Goal: Task Accomplishment & Management: Use online tool/utility

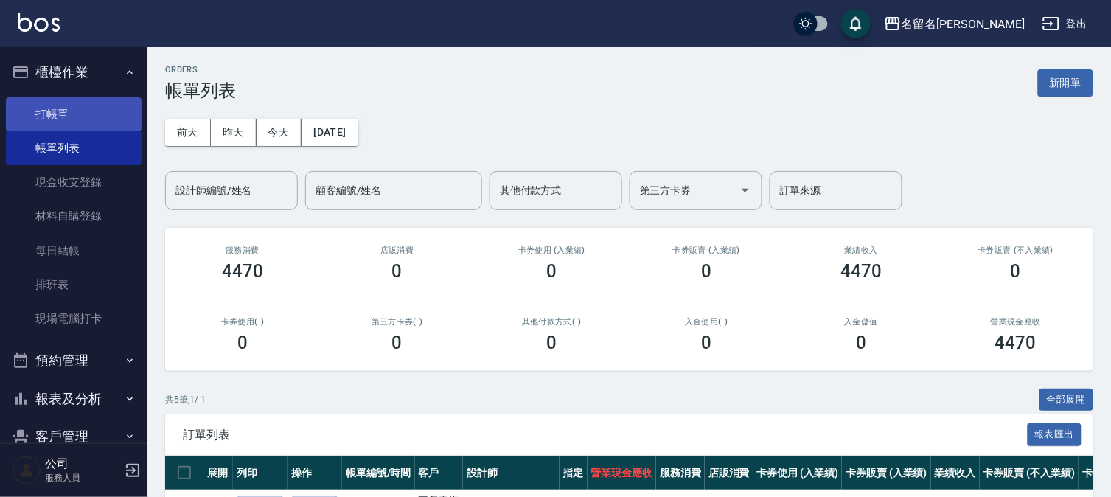
click at [117, 109] on link "打帳單" at bounding box center [74, 114] width 136 height 34
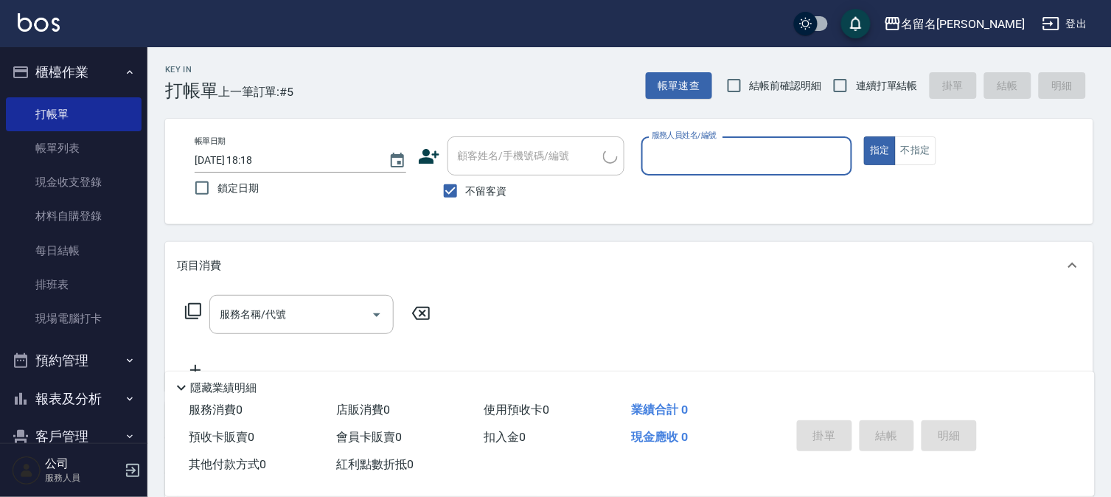
click at [687, 157] on input "服務人員姓名/編號" at bounding box center [747, 156] width 198 height 26
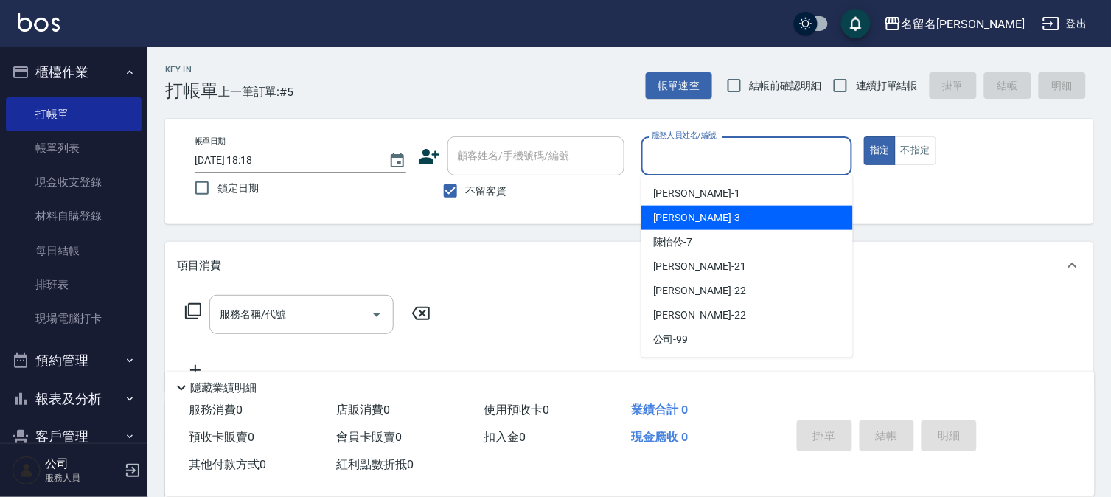
click at [689, 214] on span "[PERSON_NAME]-3" at bounding box center [696, 217] width 87 height 15
type input "[PERSON_NAME]-3"
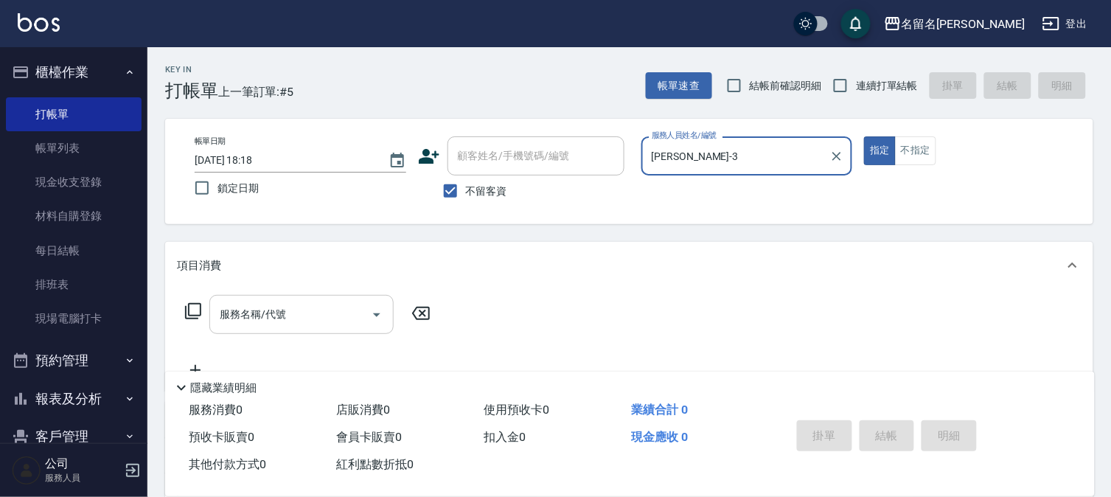
drag, startPoint x: 263, startPoint y: 322, endPoint x: 263, endPoint y: 315, distance: 7.4
click at [263, 317] on input "服務名稱/代號" at bounding box center [290, 315] width 149 height 26
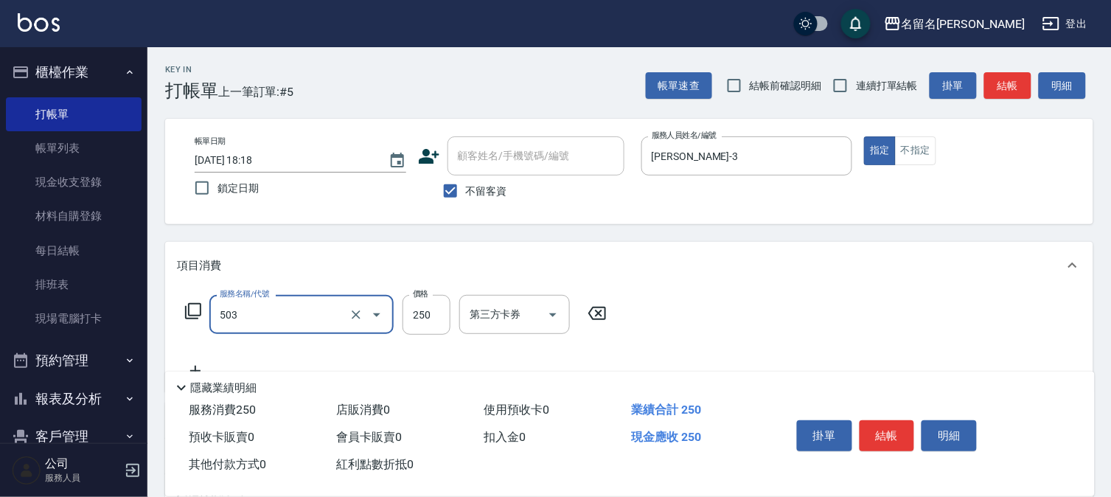
type input "指定洗髮(503)"
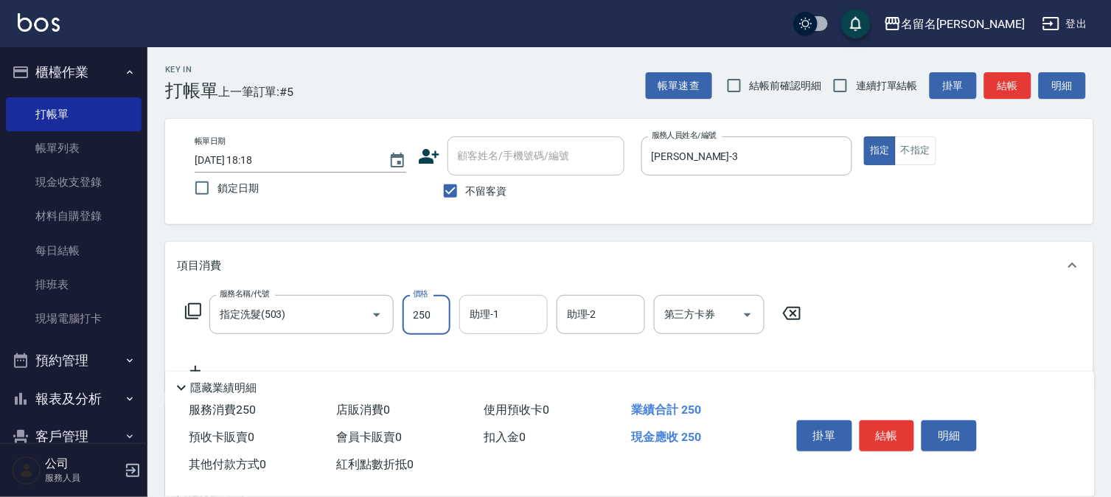
click at [479, 311] on input "助理-1" at bounding box center [503, 315] width 75 height 26
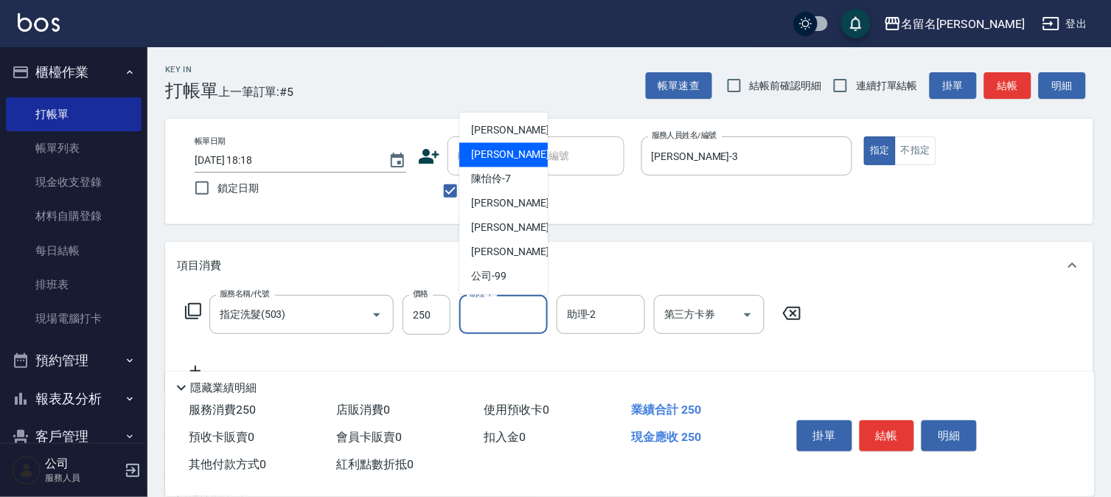
click at [529, 151] on div "[PERSON_NAME]-3" at bounding box center [503, 155] width 88 height 24
type input "[PERSON_NAME]-3"
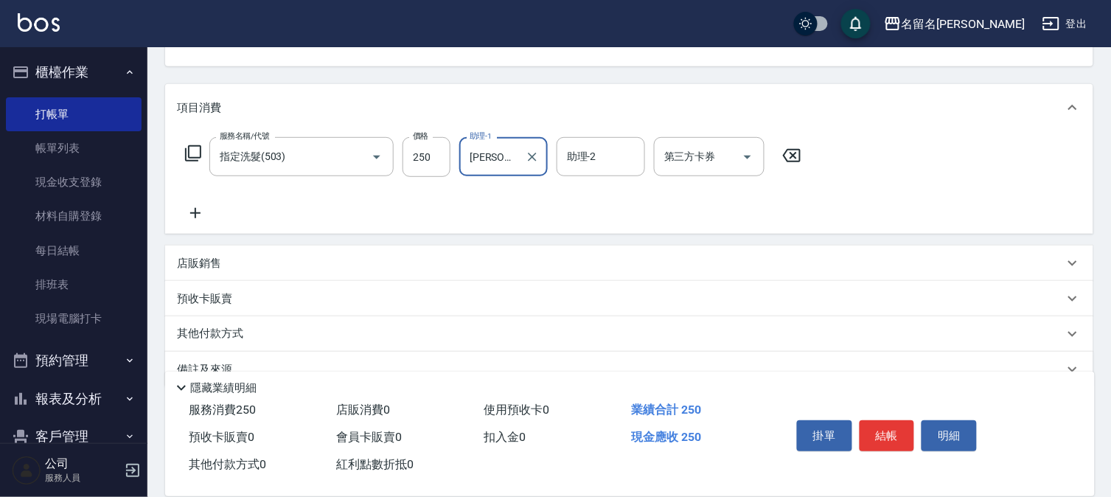
scroll to position [164, 0]
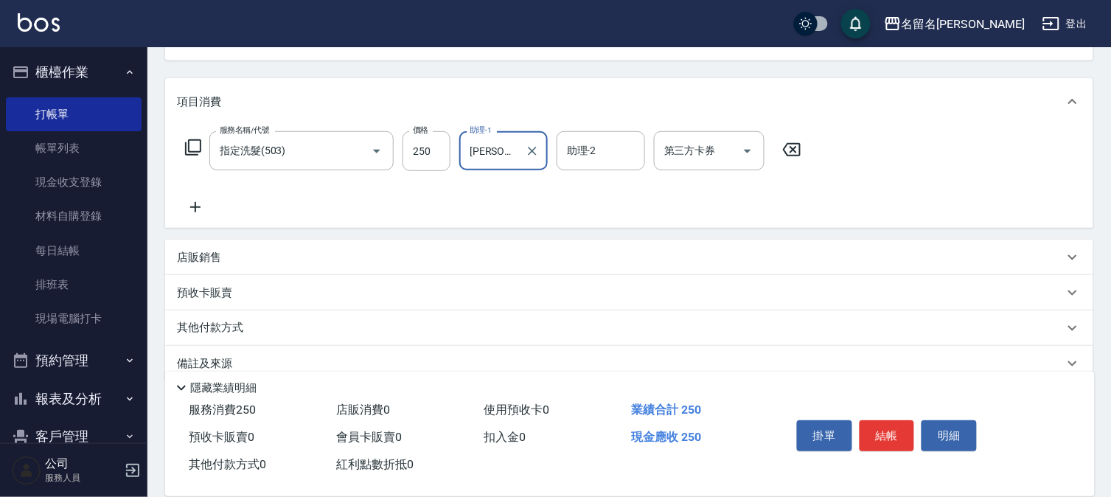
click at [201, 202] on icon at bounding box center [195, 207] width 37 height 18
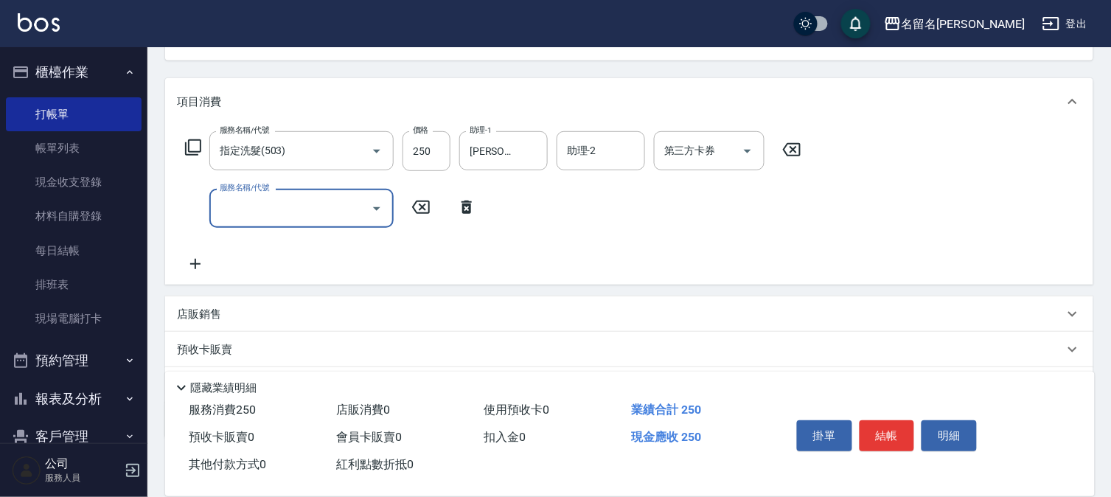
click at [251, 209] on input "服務名稱/代號" at bounding box center [290, 208] width 149 height 26
type input "P.S洗髮(501)"
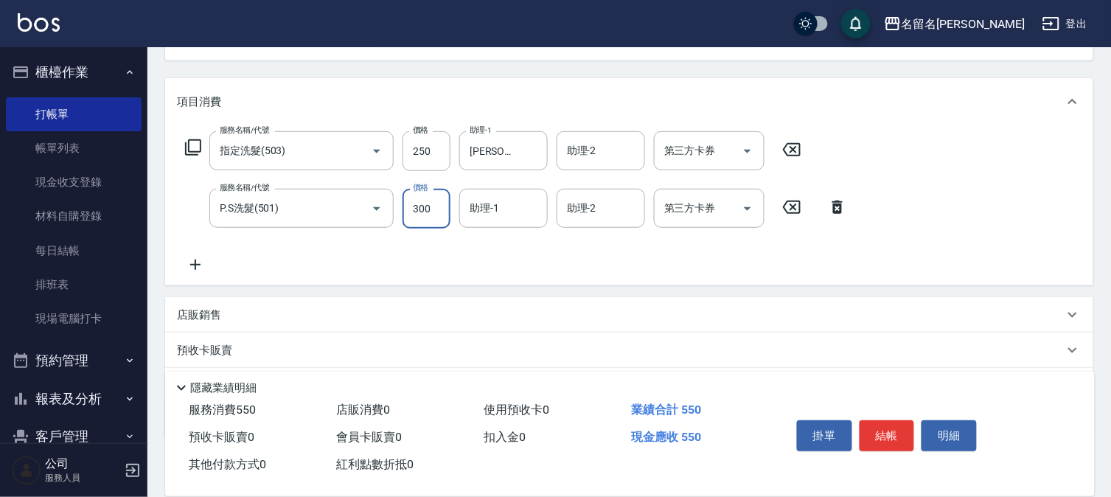
type input "300"
click at [493, 207] on input "助理-1" at bounding box center [503, 208] width 75 height 26
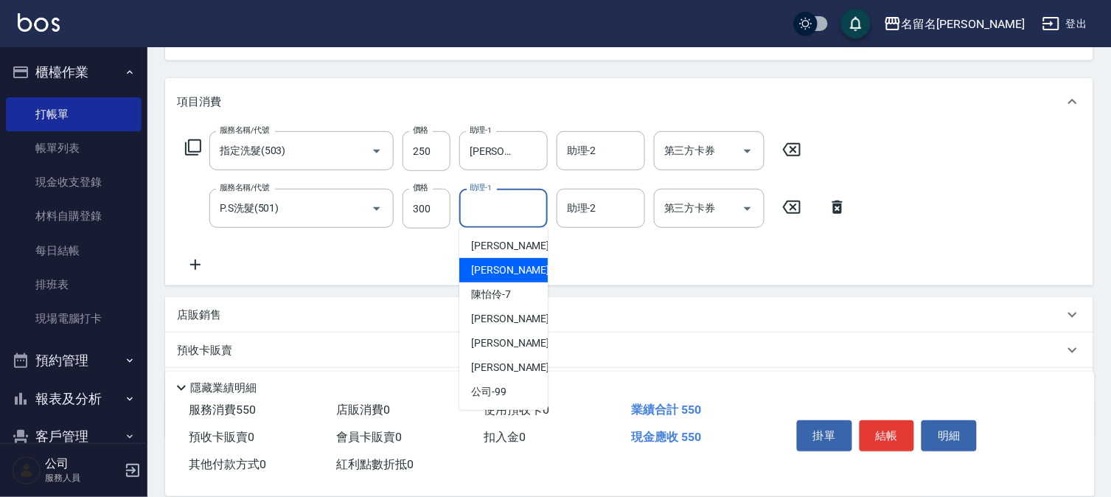
click at [510, 260] on div "[PERSON_NAME]-3" at bounding box center [503, 270] width 88 height 24
type input "[PERSON_NAME]-3"
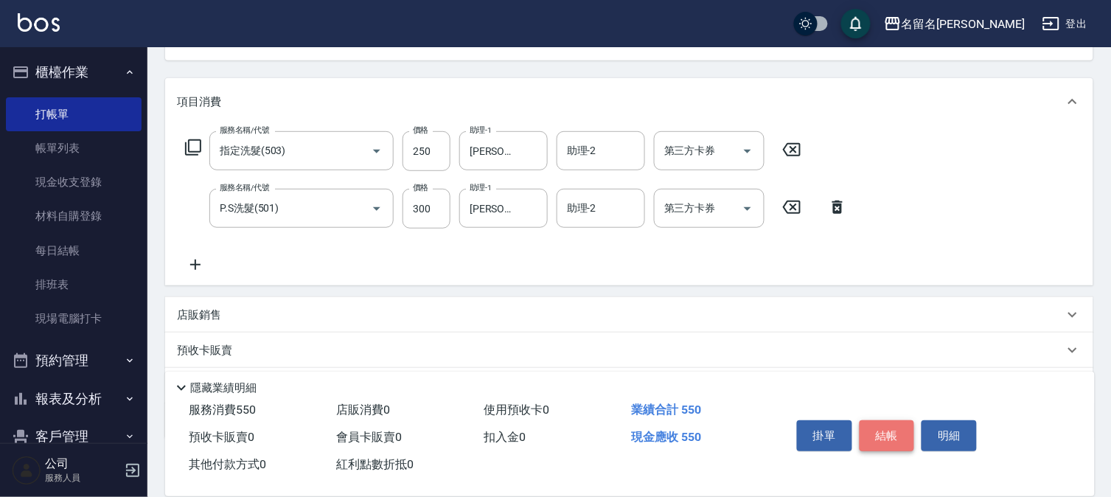
click at [886, 429] on button "結帳" at bounding box center [887, 435] width 55 height 31
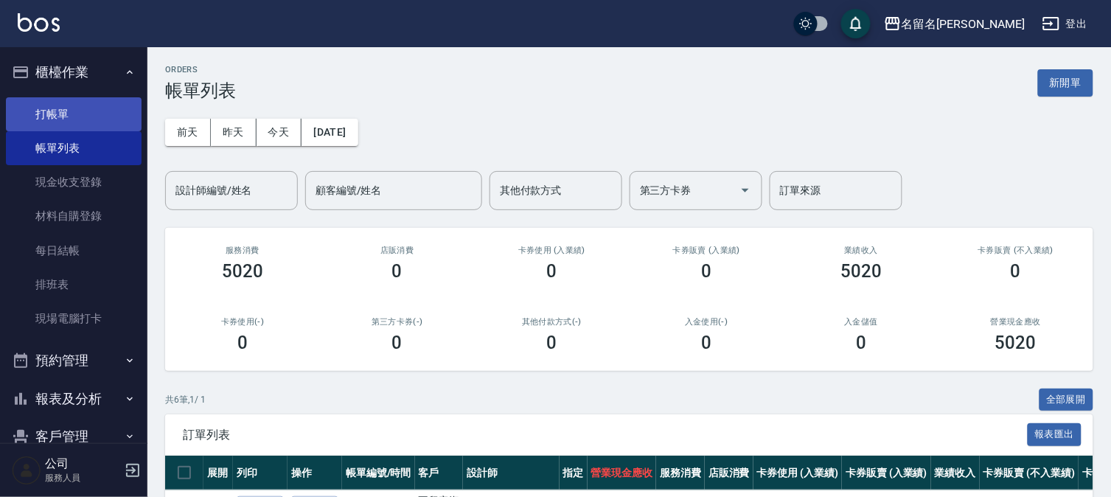
click at [58, 114] on link "打帳單" at bounding box center [74, 114] width 136 height 34
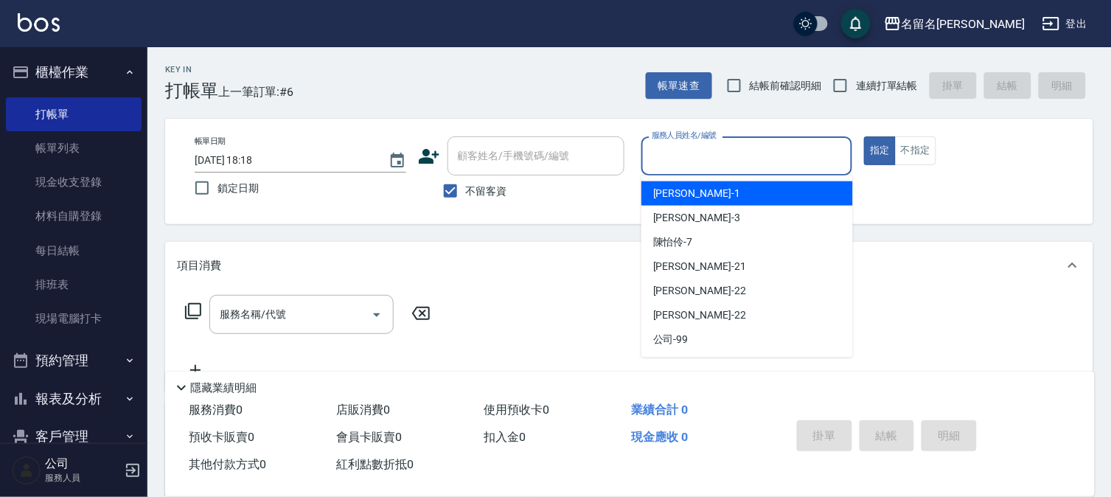
drag, startPoint x: 673, startPoint y: 155, endPoint x: 681, endPoint y: 218, distance: 63.2
click at [677, 164] on input "服務人員姓名/編號" at bounding box center [747, 156] width 198 height 26
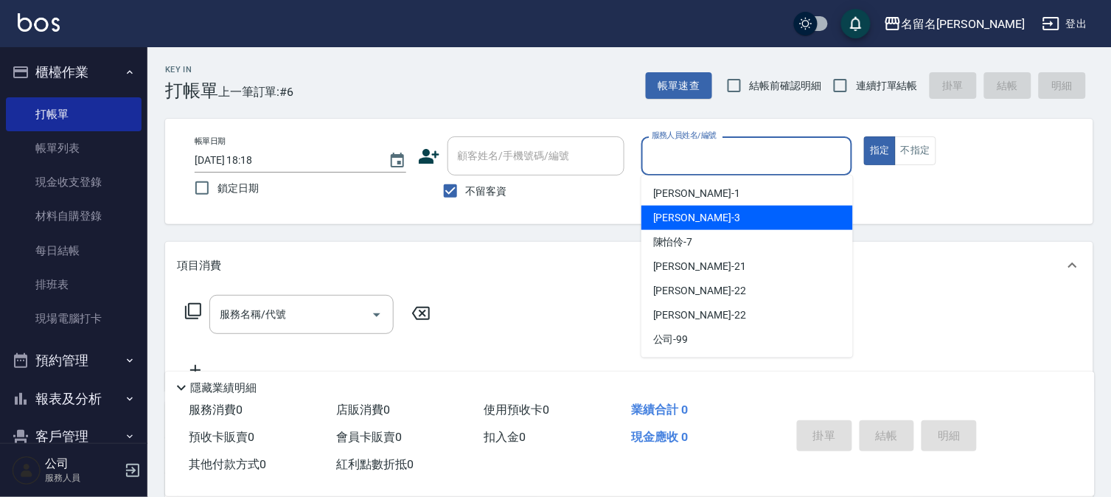
click at [681, 223] on span "[PERSON_NAME]-3" at bounding box center [696, 217] width 87 height 15
type input "[PERSON_NAME]-3"
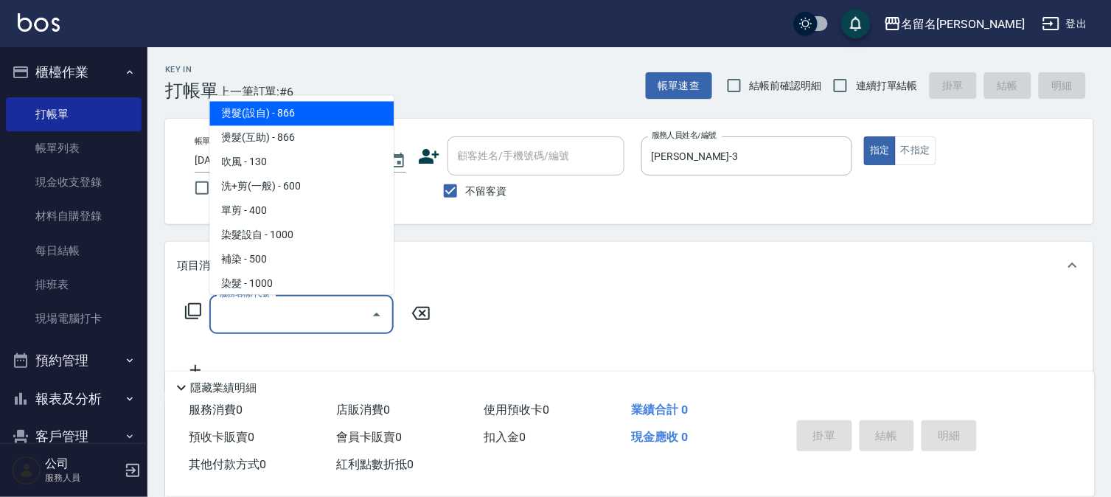
click at [314, 311] on input "服務名稱/代號" at bounding box center [290, 315] width 149 height 26
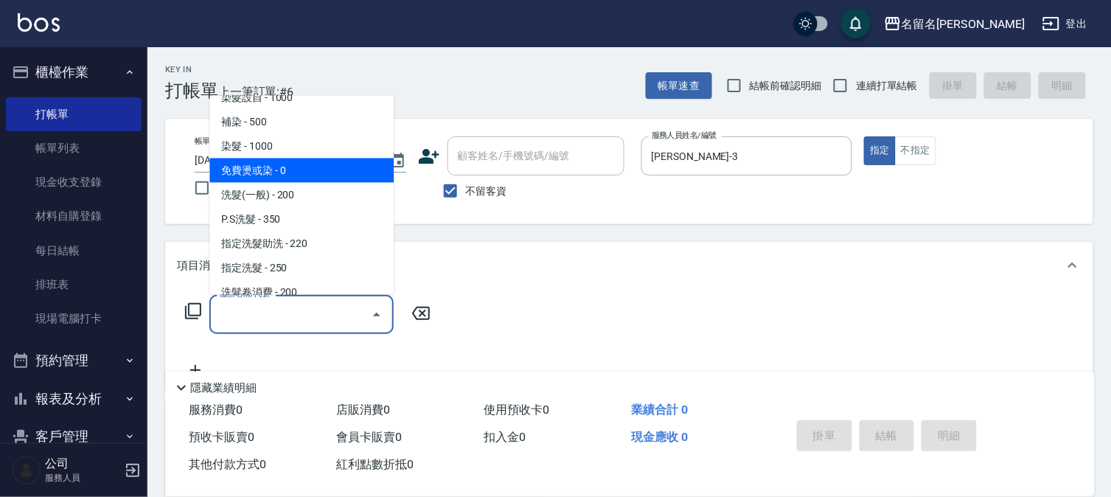
scroll to position [82, 0]
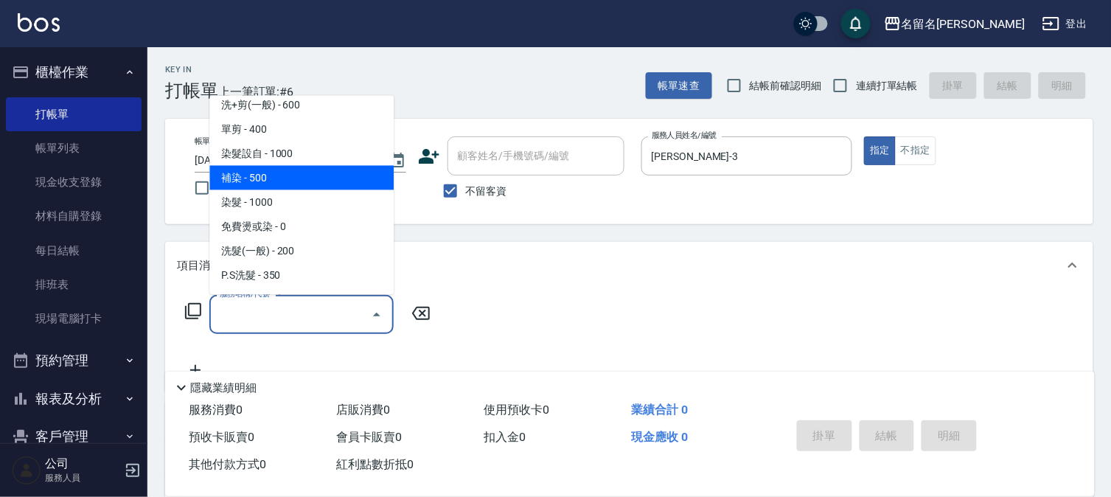
click at [313, 180] on span "補染 - 500" at bounding box center [301, 178] width 184 height 24
type input "補染(404)"
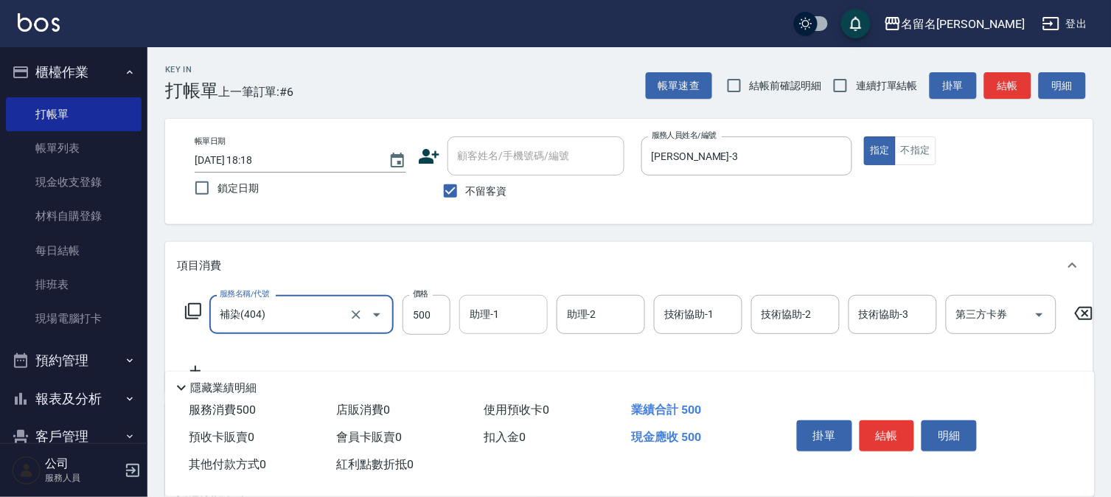
click at [515, 317] on input "助理-1" at bounding box center [503, 315] width 75 height 26
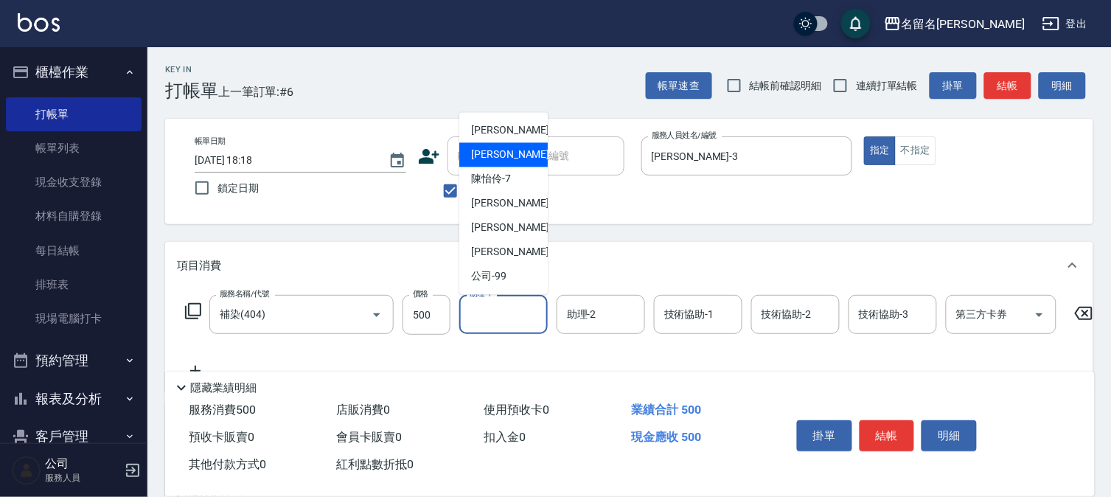
click at [507, 159] on span "[PERSON_NAME]-3" at bounding box center [514, 154] width 87 height 15
type input "[PERSON_NAME]-3"
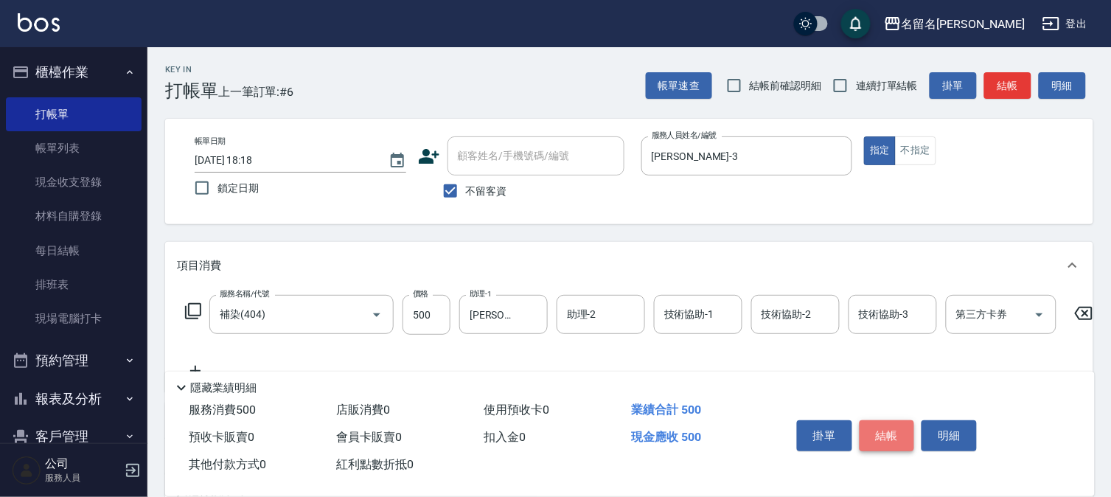
click at [868, 428] on button "結帳" at bounding box center [887, 435] width 55 height 31
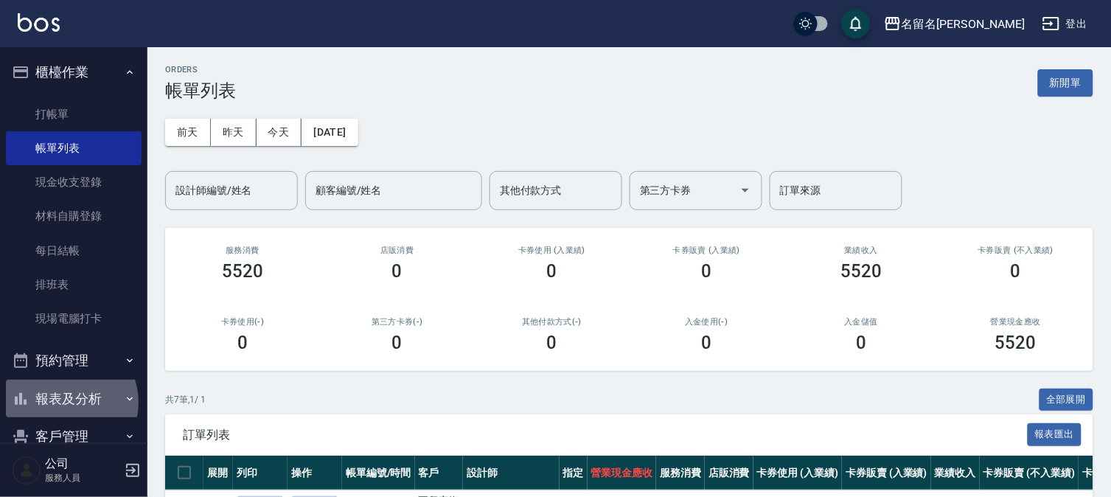
drag, startPoint x: 63, startPoint y: 403, endPoint x: 69, endPoint y: 430, distance: 27.9
click at [65, 403] on button "報表及分析" at bounding box center [74, 399] width 136 height 38
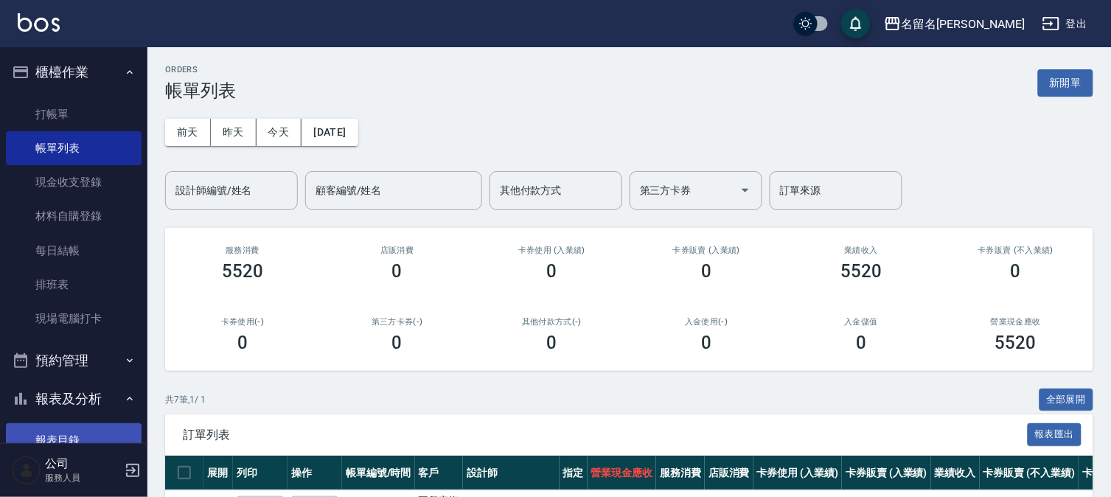
click at [69, 436] on link "報表目錄" at bounding box center [74, 440] width 136 height 34
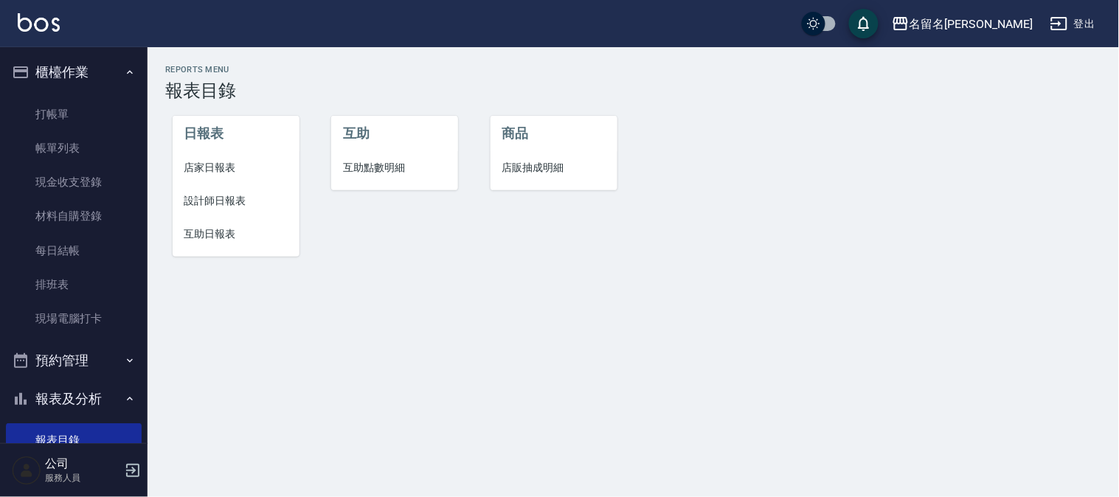
click at [234, 195] on span "設計師日報表" at bounding box center [235, 200] width 103 height 15
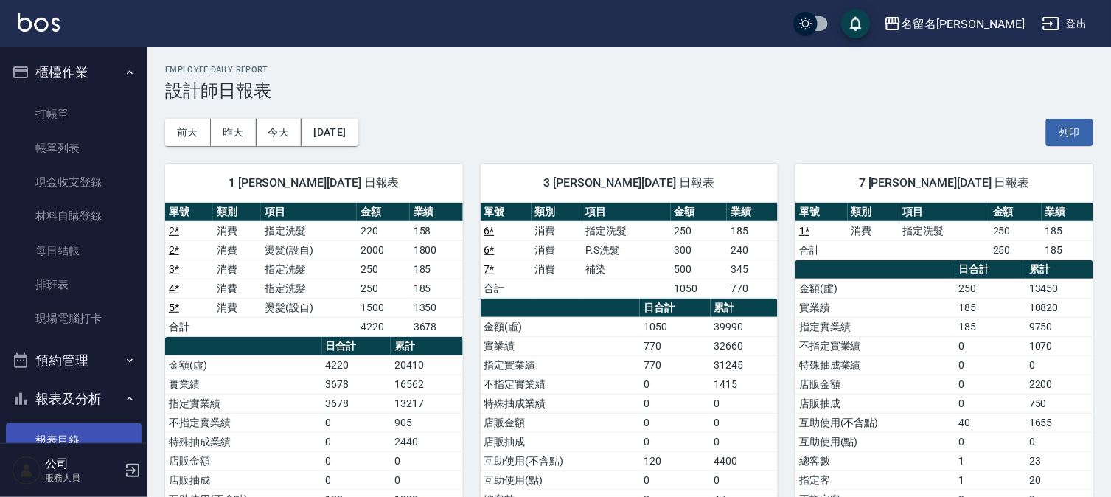
click at [68, 428] on link "報表目錄" at bounding box center [74, 440] width 136 height 34
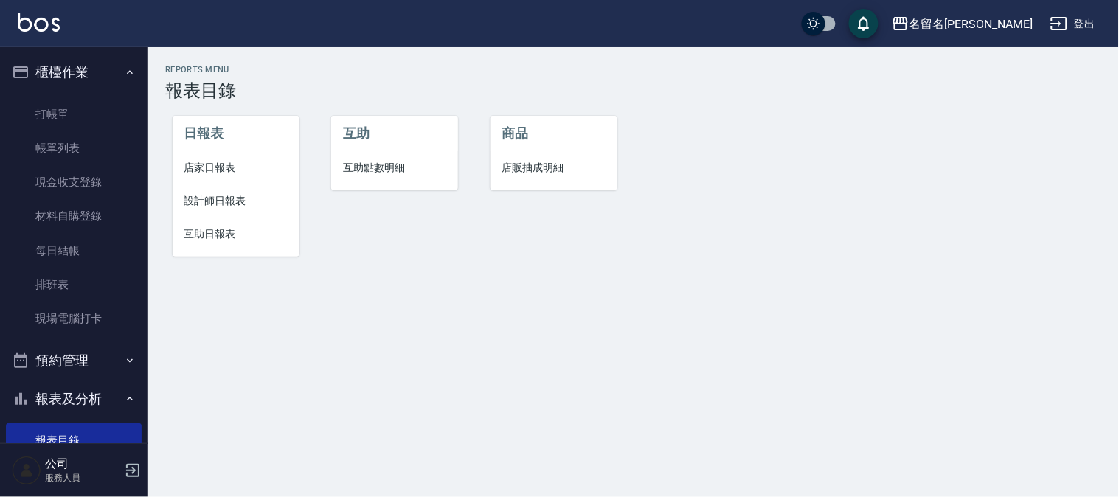
click at [195, 232] on span "互助日報表" at bounding box center [235, 233] width 103 height 15
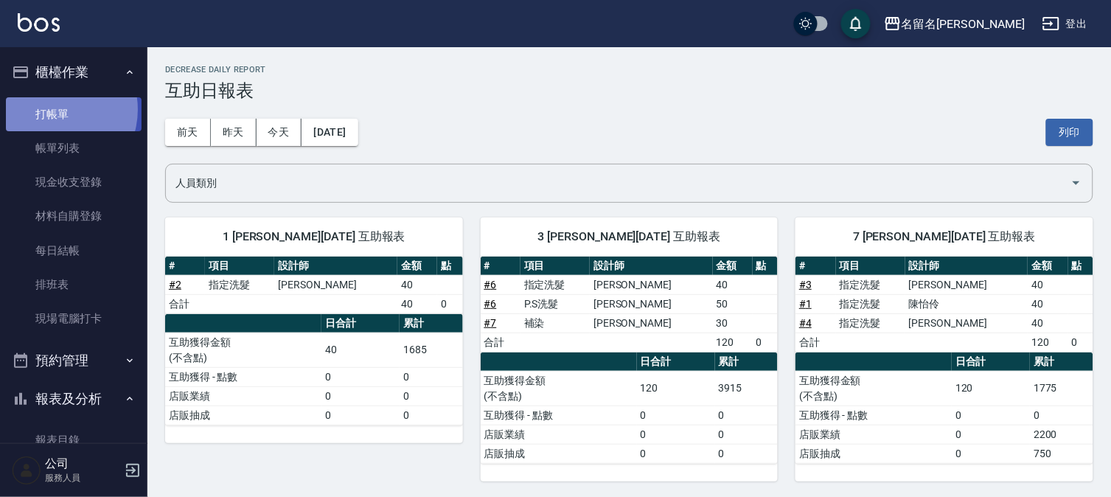
click at [55, 109] on link "打帳單" at bounding box center [74, 114] width 136 height 34
